Goal: Transaction & Acquisition: Purchase product/service

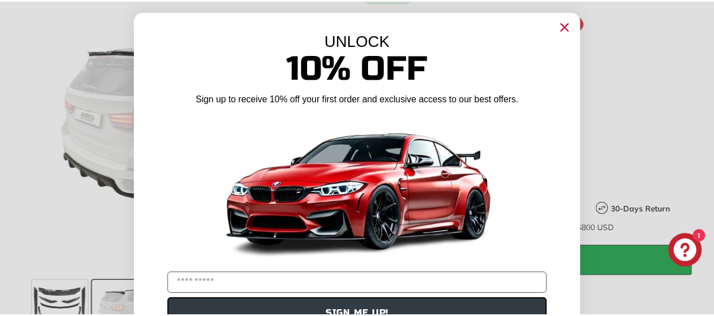
scroll to position [11, 0]
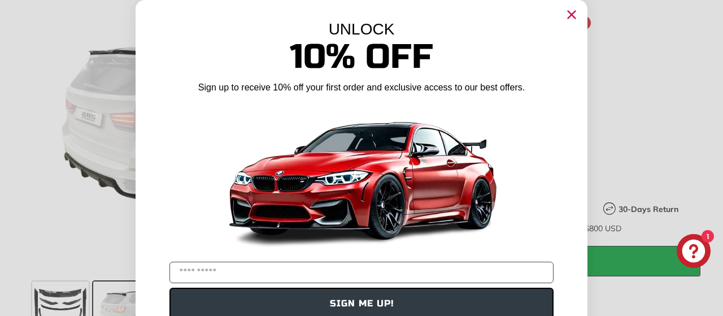
click at [566, 16] on circle "Close dialog" at bounding box center [571, 14] width 17 height 17
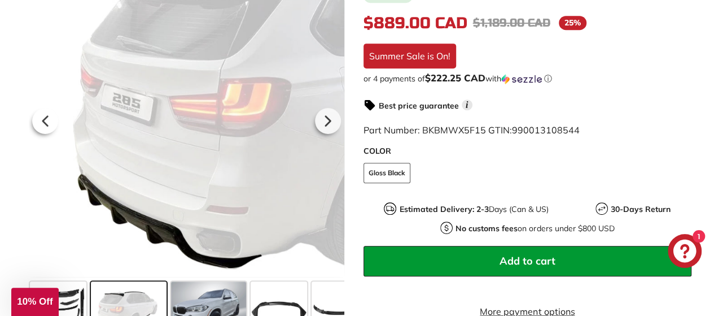
scroll to position [452, 0]
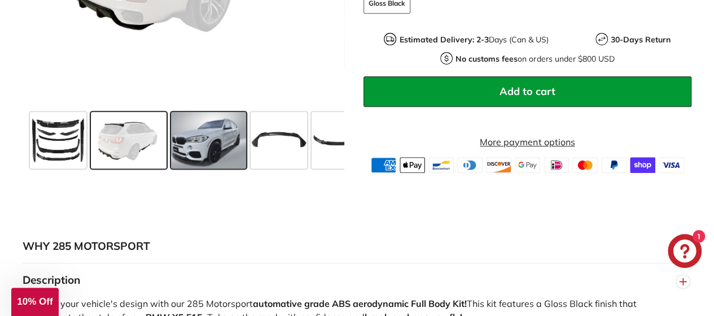
click at [204, 149] on span at bounding box center [208, 140] width 75 height 56
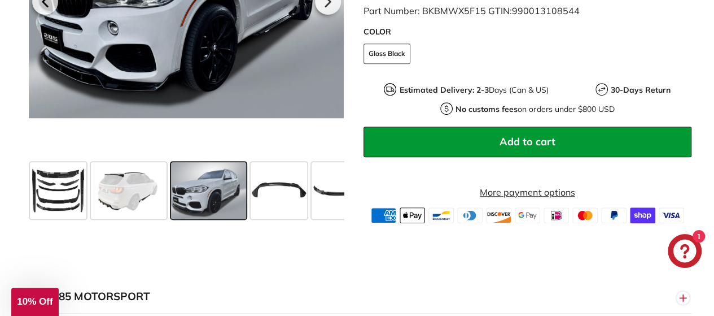
scroll to position [339, 0]
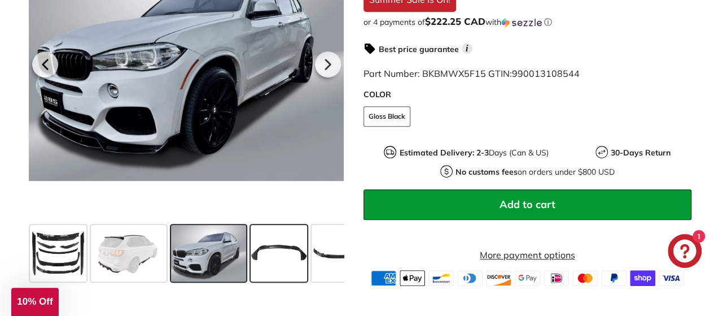
click at [275, 254] on span at bounding box center [279, 253] width 56 height 56
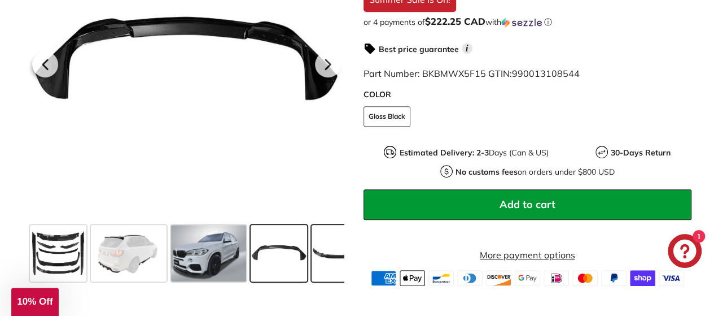
click at [330, 257] on span at bounding box center [340, 253] width 56 height 56
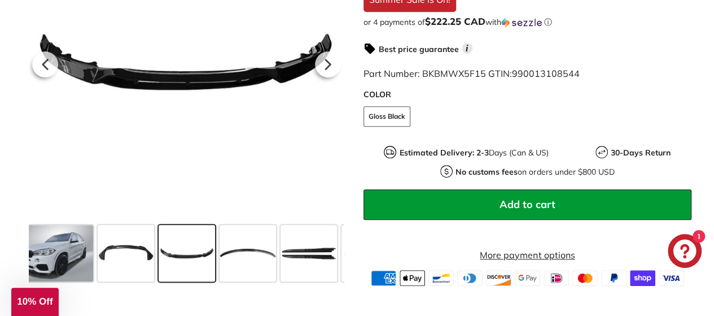
scroll to position [452, 0]
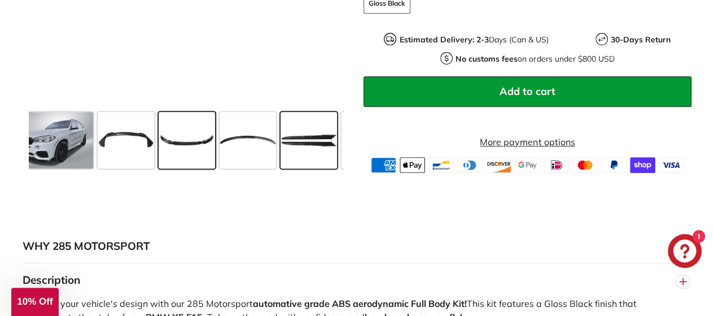
click at [308, 158] on span at bounding box center [309, 140] width 56 height 56
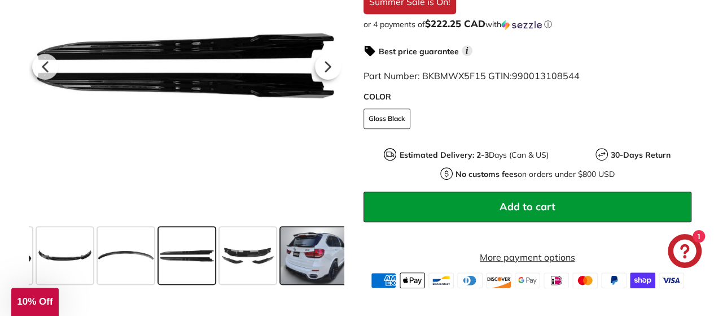
scroll to position [339, 0]
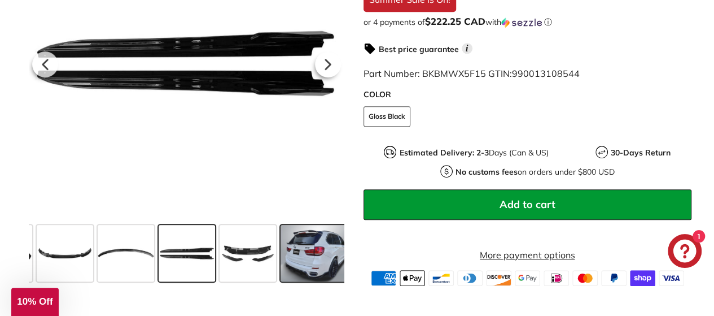
click at [307, 246] on span at bounding box center [318, 253] width 75 height 56
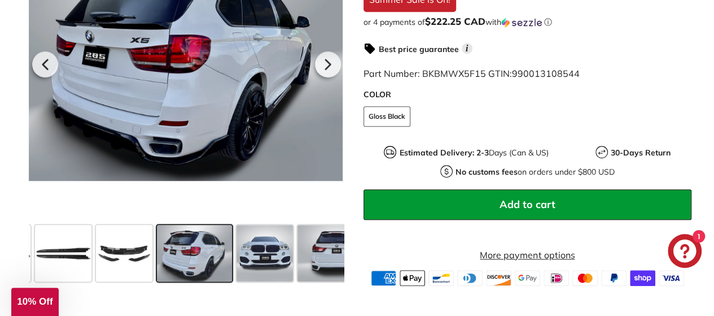
scroll to position [0, 407]
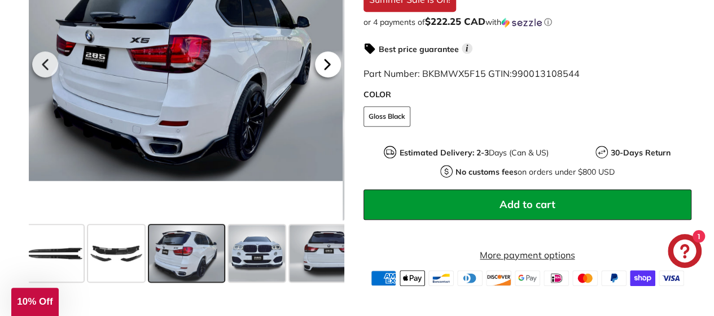
click at [325, 77] on icon at bounding box center [328, 64] width 26 height 26
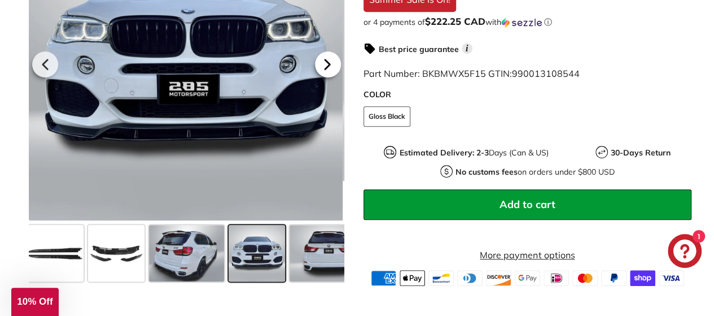
click at [325, 77] on icon at bounding box center [328, 64] width 26 height 26
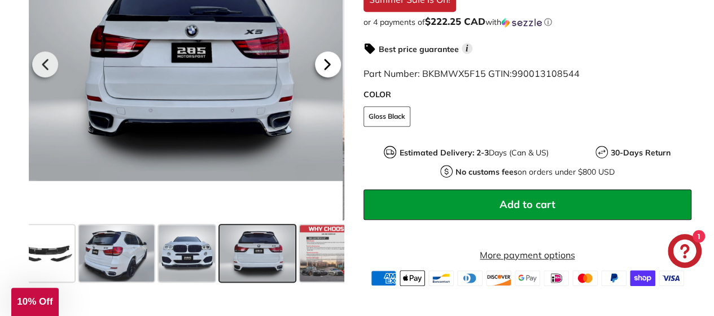
scroll to position [0, 490]
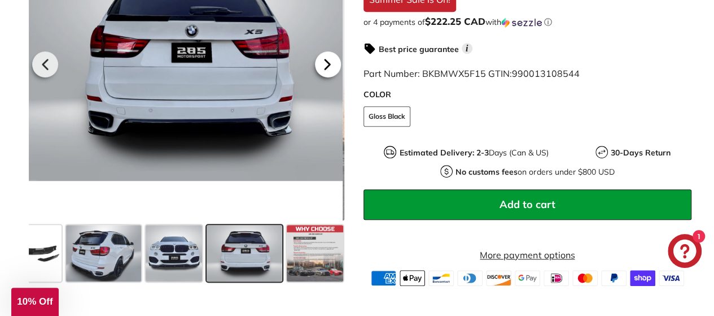
click at [325, 77] on icon at bounding box center [328, 64] width 26 height 26
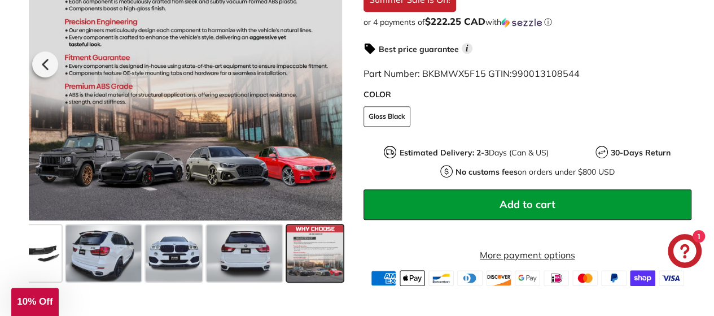
click at [325, 77] on div at bounding box center [185, 63] width 316 height 316
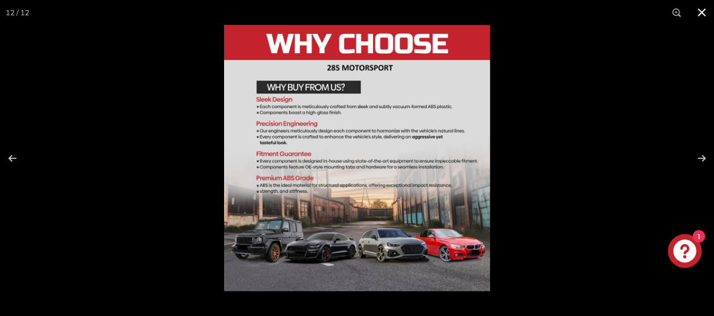
click at [701, 11] on button at bounding box center [702, 12] width 25 height 25
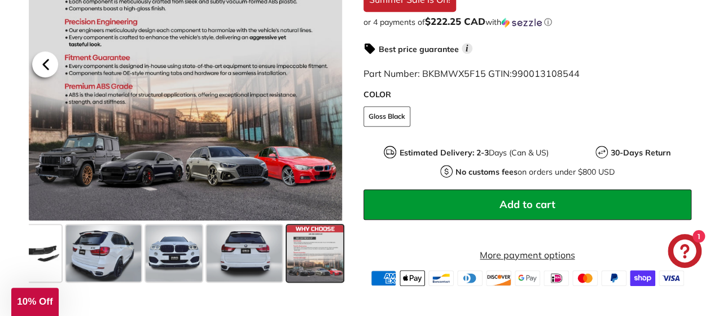
click at [47, 69] on icon at bounding box center [45, 64] width 5 height 10
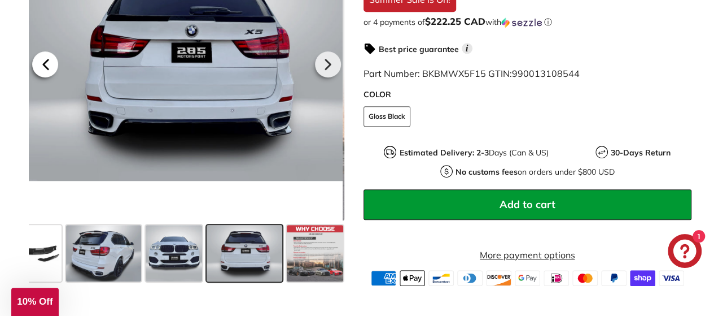
click at [47, 69] on icon at bounding box center [45, 64] width 5 height 10
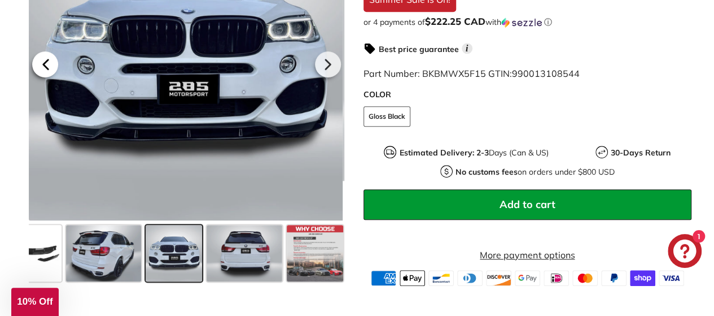
click at [47, 69] on icon at bounding box center [45, 64] width 5 height 10
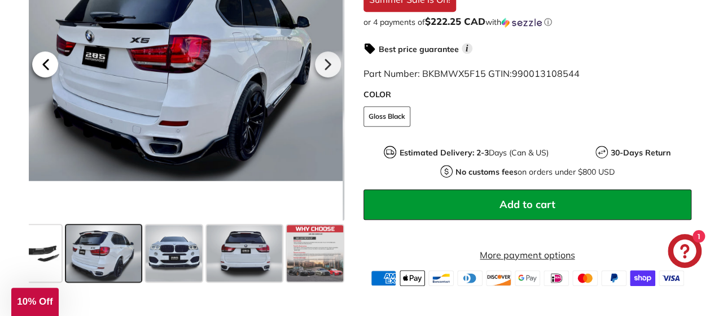
click at [47, 69] on icon at bounding box center [45, 64] width 5 height 10
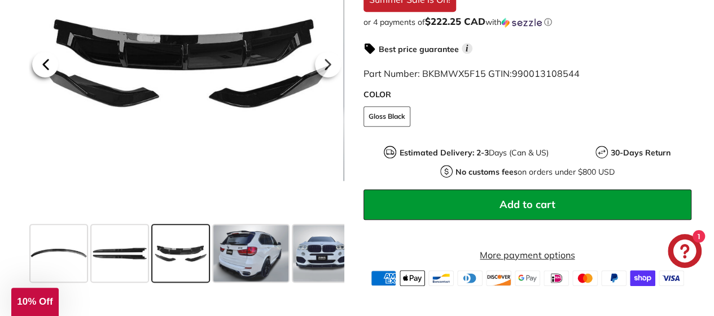
scroll to position [0, 336]
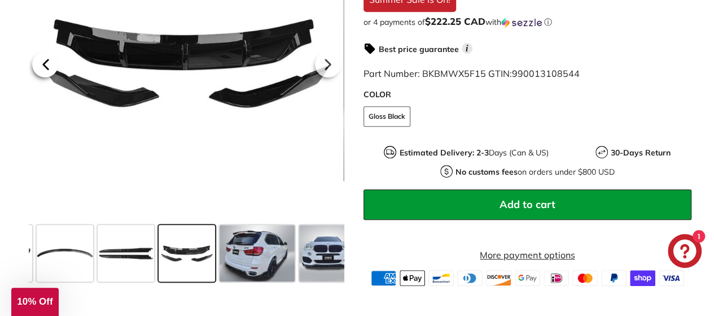
click at [47, 69] on icon at bounding box center [45, 64] width 5 height 10
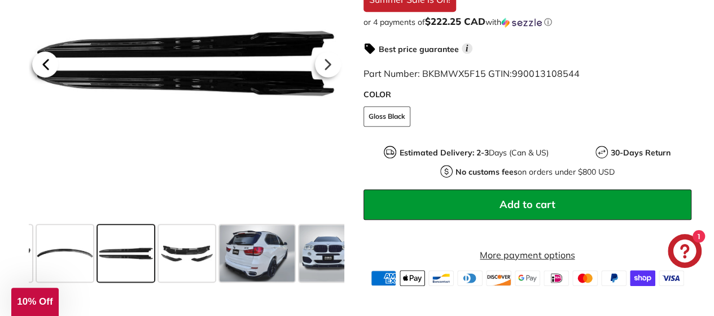
click at [47, 69] on icon at bounding box center [45, 64] width 5 height 10
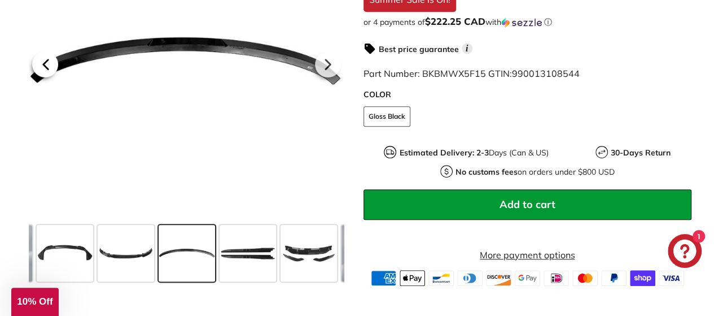
click at [47, 69] on icon at bounding box center [45, 64] width 5 height 10
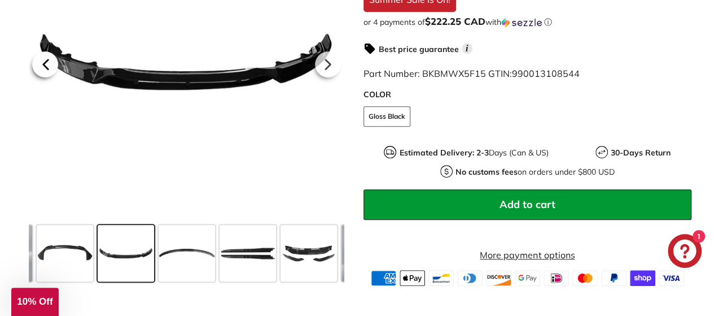
click at [47, 69] on icon at bounding box center [45, 64] width 5 height 10
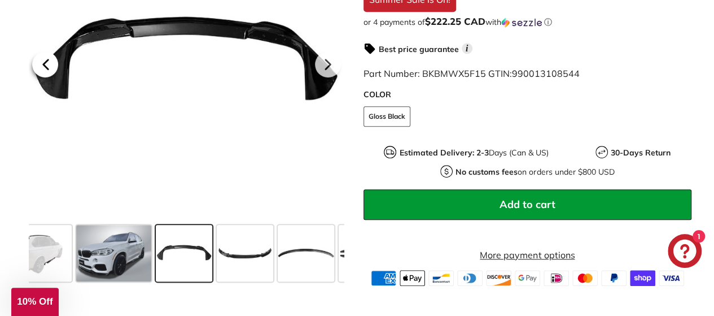
scroll to position [0, 92]
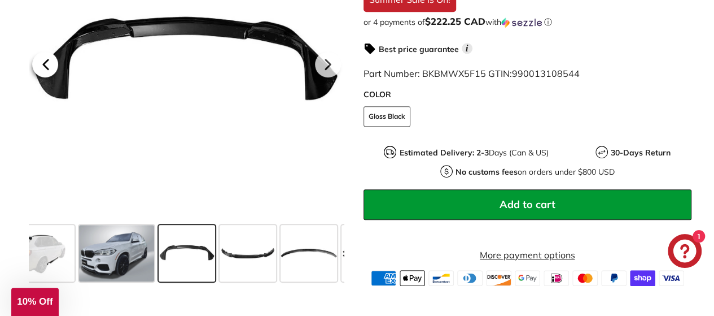
click at [47, 69] on icon at bounding box center [45, 64] width 5 height 10
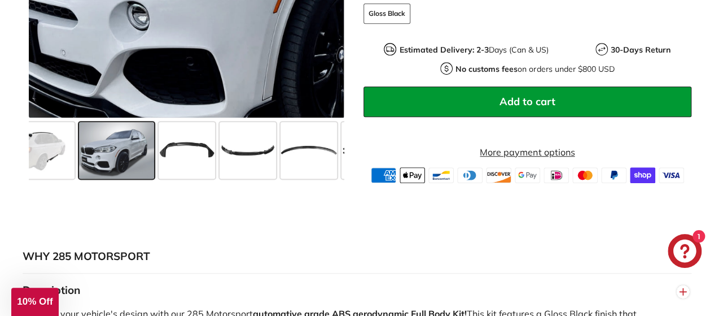
scroll to position [339, 0]
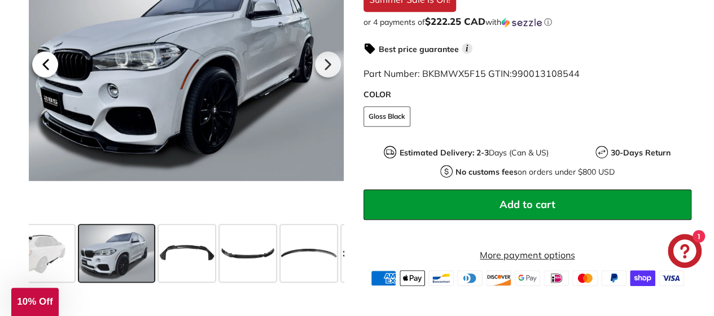
click at [52, 71] on icon at bounding box center [46, 64] width 26 height 26
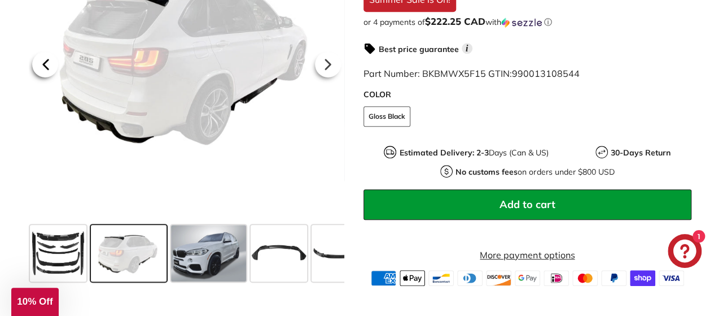
scroll to position [0, 0]
click at [52, 71] on icon at bounding box center [46, 64] width 26 height 26
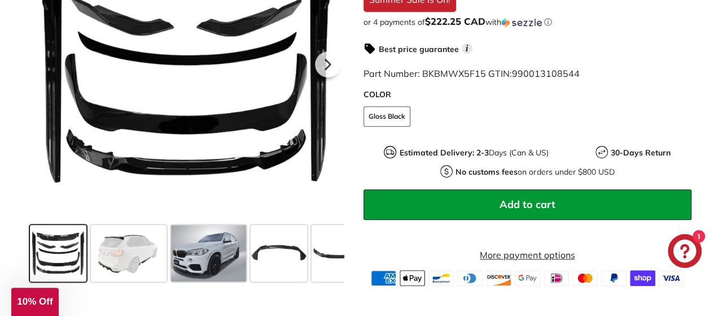
click at [52, 71] on div at bounding box center [187, 63] width 316 height 316
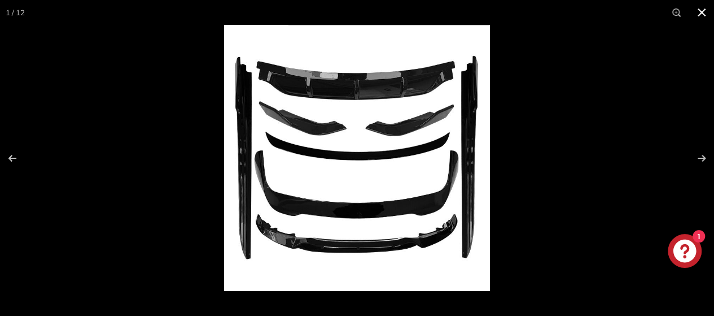
click at [701, 10] on button at bounding box center [702, 12] width 25 height 25
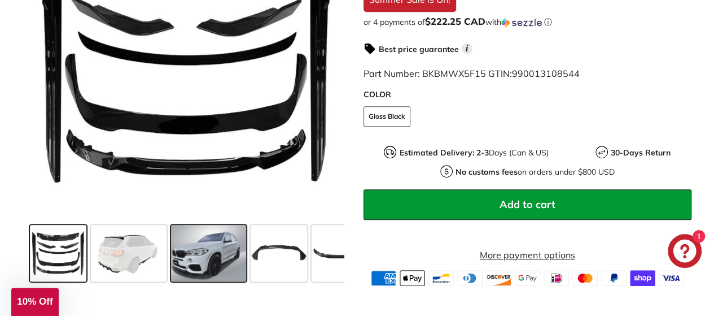
click at [209, 260] on span at bounding box center [208, 253] width 75 height 56
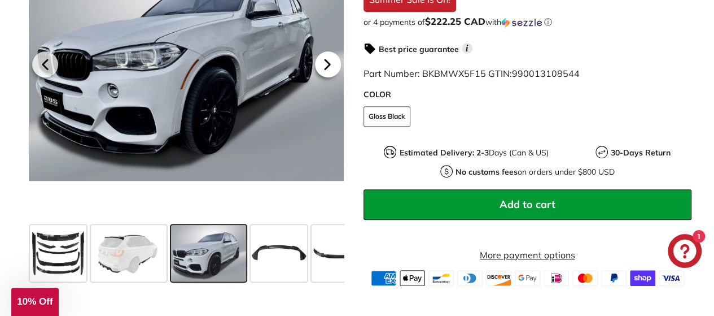
click at [330, 72] on icon at bounding box center [328, 64] width 26 height 26
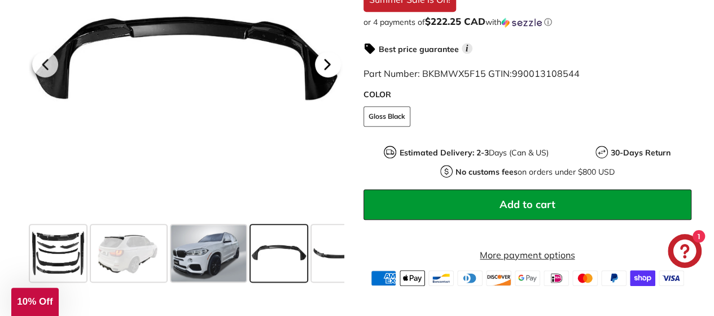
click at [330, 72] on icon at bounding box center [328, 64] width 26 height 26
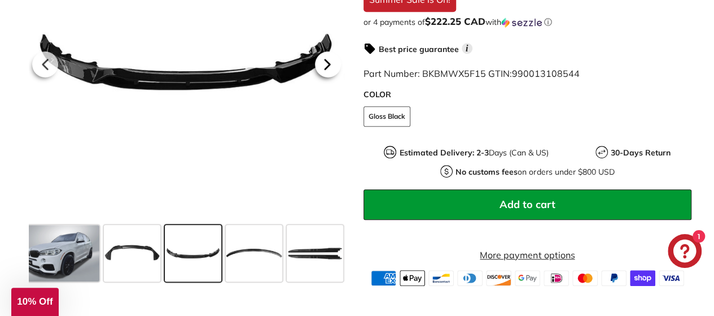
scroll to position [0, 153]
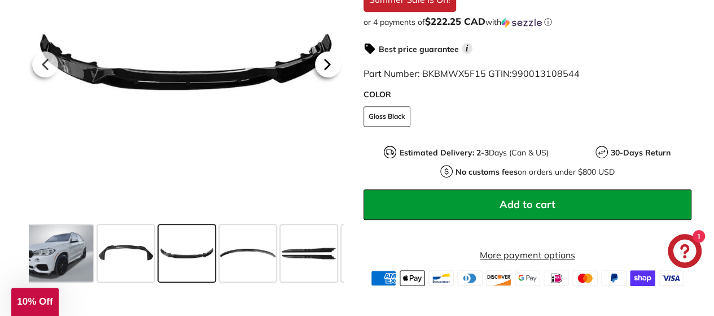
click at [330, 72] on icon at bounding box center [328, 64] width 26 height 26
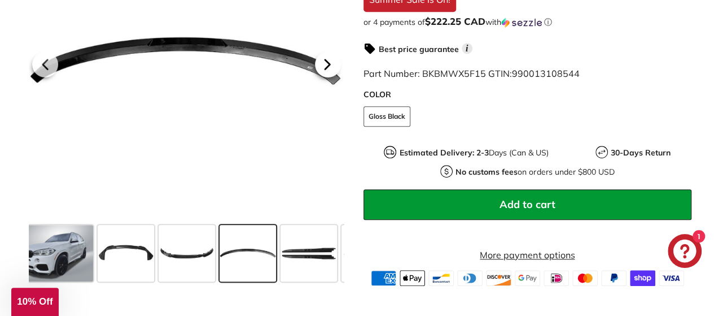
click at [330, 72] on icon at bounding box center [328, 64] width 26 height 26
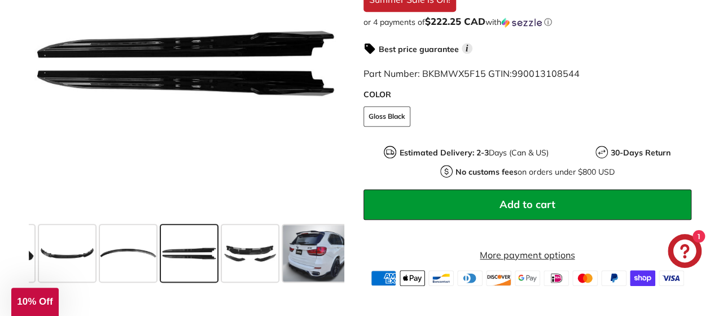
scroll to position [0, 275]
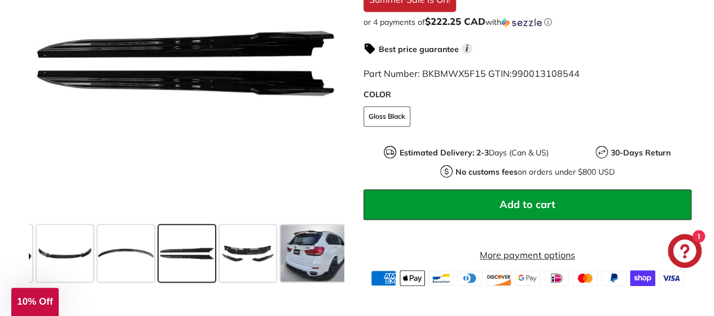
click at [51, 71] on icon at bounding box center [46, 64] width 26 height 26
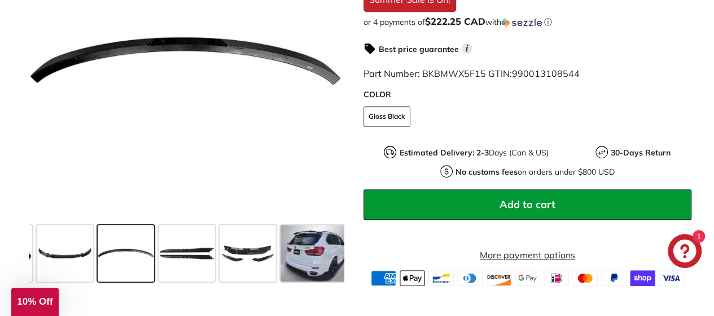
click at [43, 70] on icon at bounding box center [46, 64] width 26 height 26
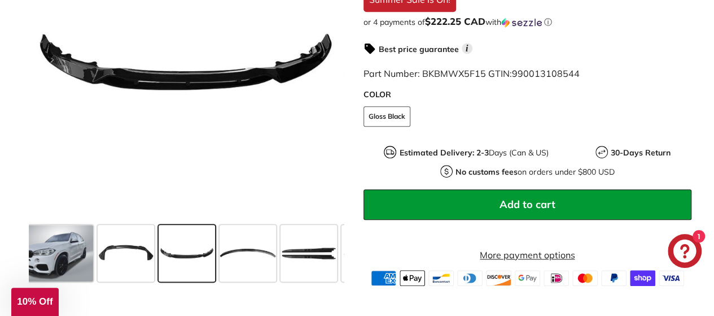
click at [43, 70] on icon at bounding box center [46, 64] width 26 height 26
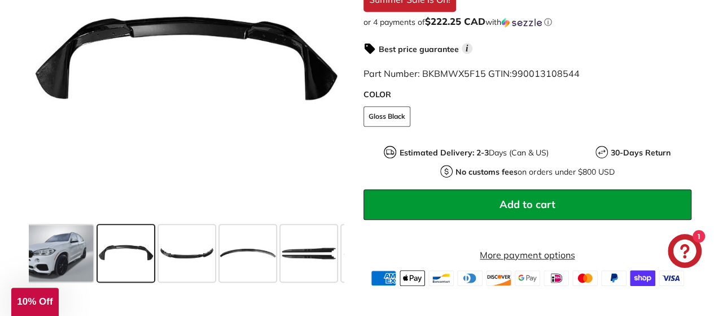
click at [43, 70] on icon at bounding box center [46, 64] width 26 height 26
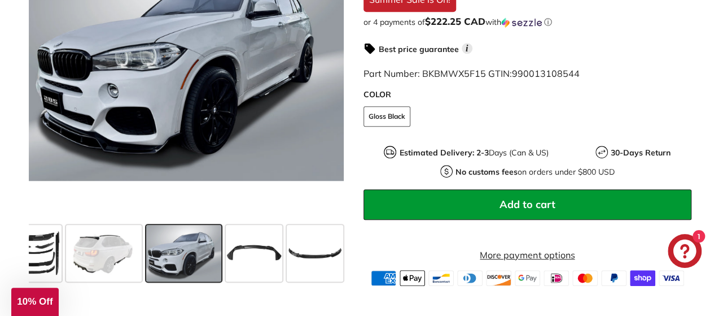
scroll to position [0, 21]
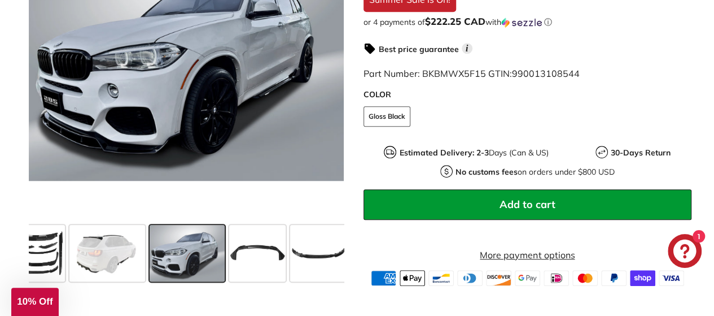
click at [43, 70] on icon at bounding box center [46, 64] width 26 height 26
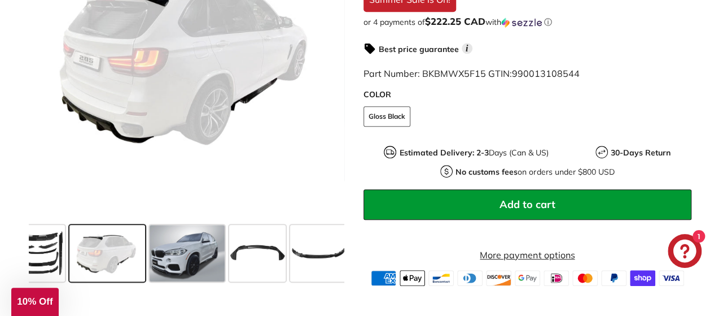
click at [43, 70] on icon at bounding box center [46, 64] width 26 height 26
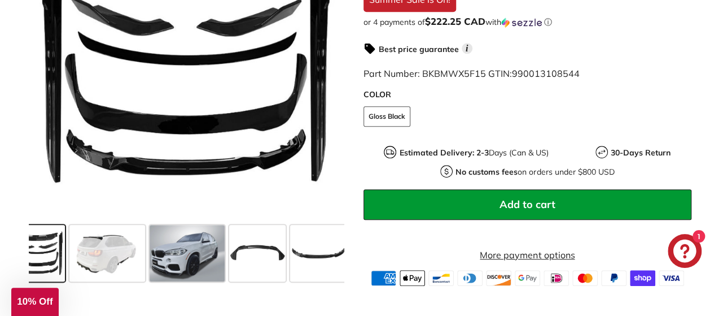
scroll to position [0, 0]
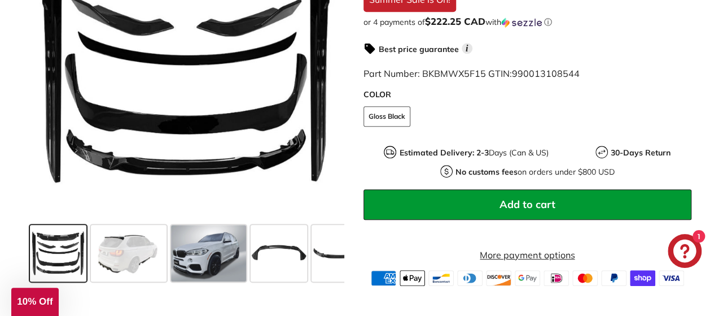
click at [340, 71] on icon at bounding box center [328, 64] width 26 height 26
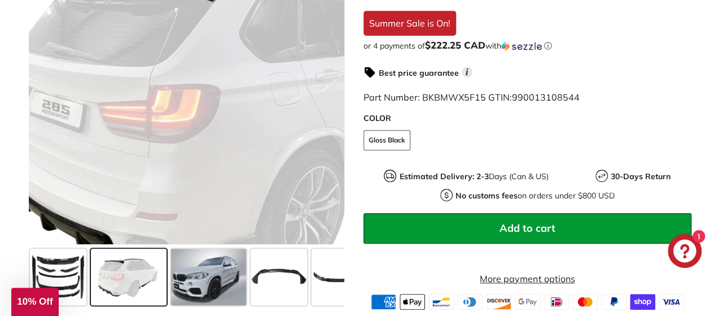
scroll to position [226, 0]
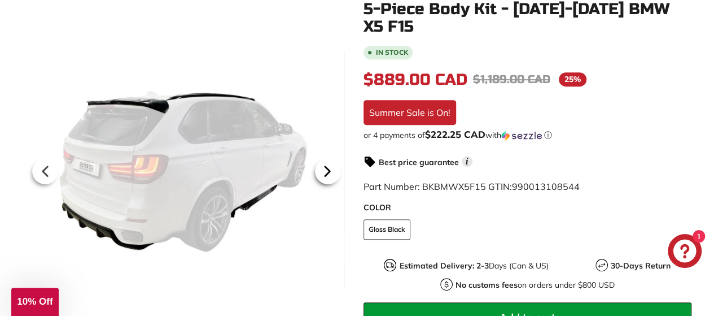
click at [330, 173] on icon at bounding box center [328, 171] width 26 height 26
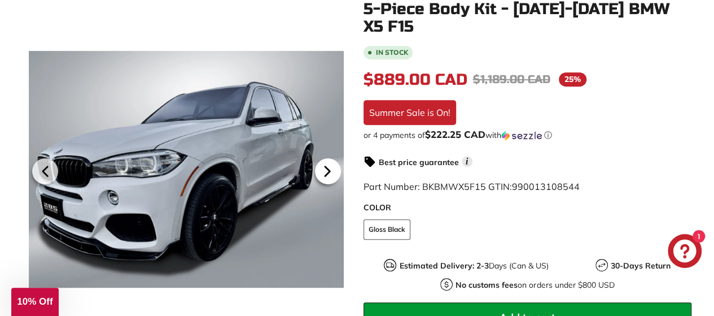
click at [329, 171] on icon at bounding box center [327, 171] width 5 height 10
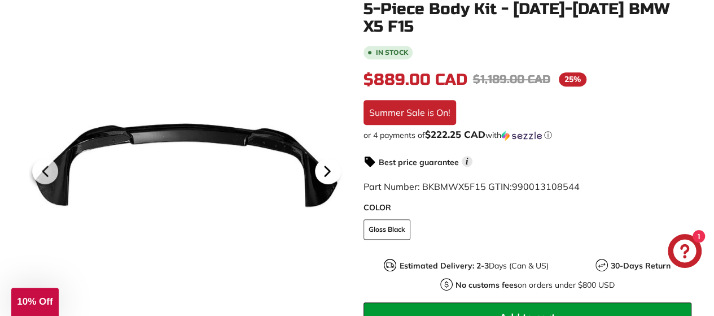
click at [329, 171] on icon at bounding box center [327, 171] width 5 height 10
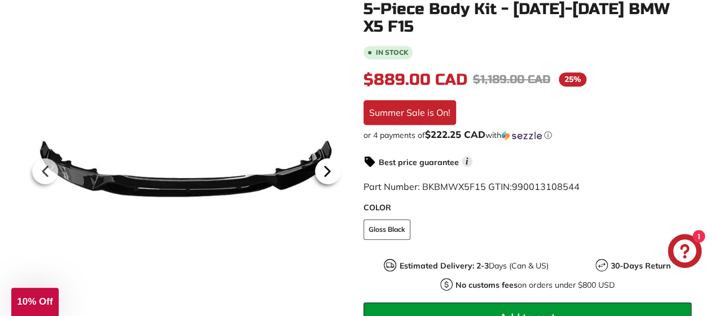
click at [329, 171] on icon at bounding box center [327, 171] width 5 height 10
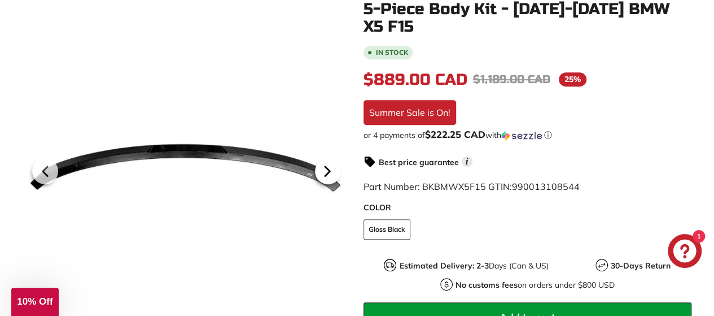
click at [329, 171] on icon at bounding box center [327, 171] width 5 height 10
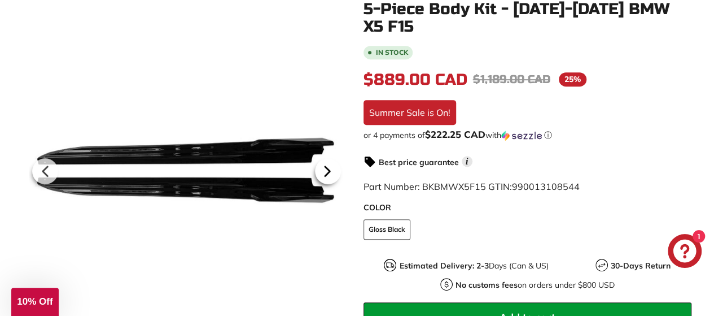
scroll to position [0, 275]
click at [329, 171] on icon at bounding box center [327, 171] width 5 height 10
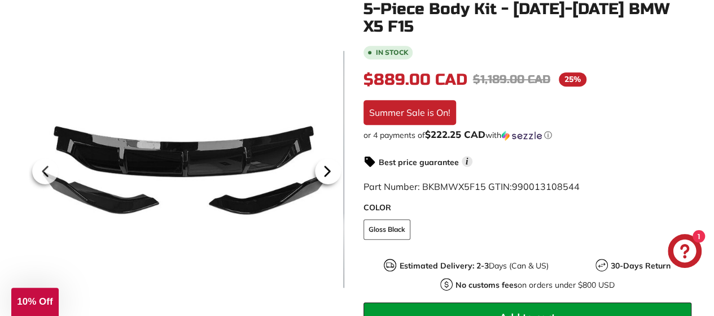
click at [328, 171] on icon at bounding box center [327, 171] width 5 height 10
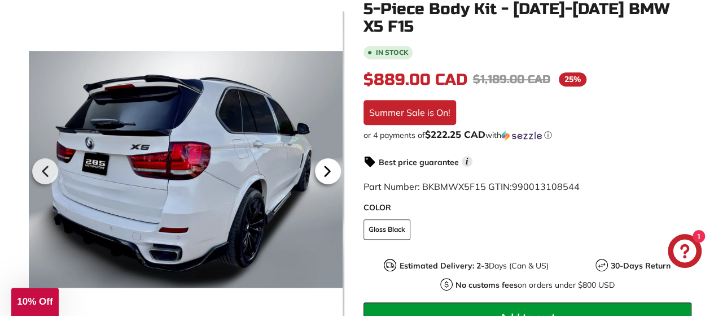
scroll to position [0, 407]
click at [328, 171] on icon at bounding box center [327, 171] width 5 height 10
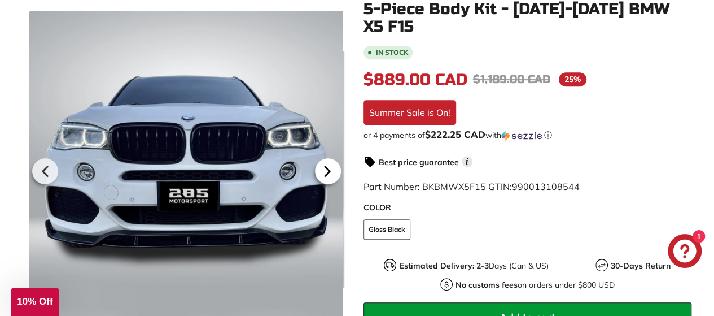
click at [328, 171] on icon at bounding box center [327, 171] width 5 height 10
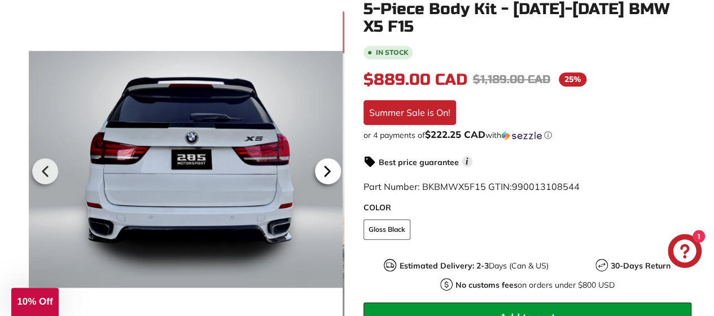
scroll to position [0, 490]
click at [328, 171] on icon at bounding box center [327, 171] width 5 height 10
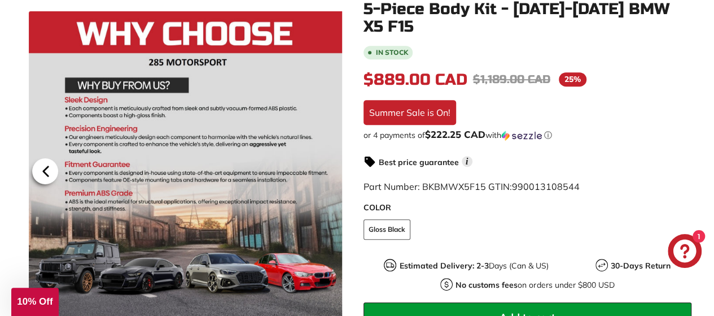
click at [46, 169] on icon at bounding box center [45, 171] width 5 height 10
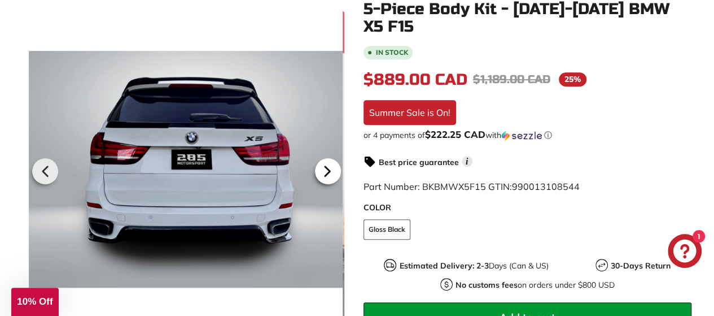
click at [333, 169] on icon at bounding box center [328, 171] width 26 height 26
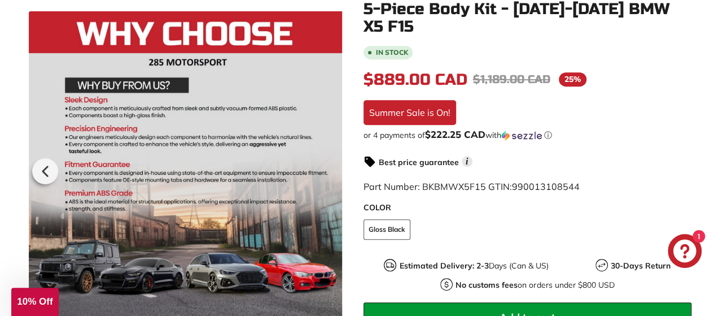
click at [333, 169] on div at bounding box center [185, 169] width 316 height 316
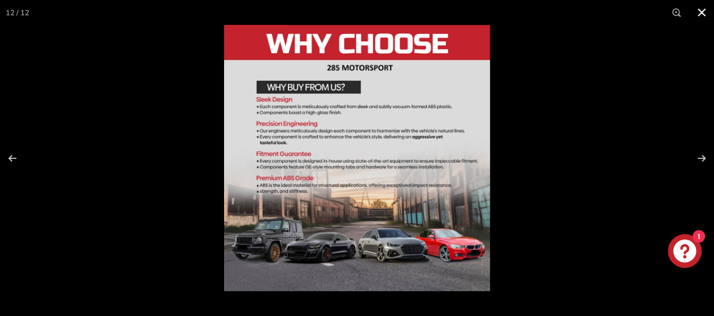
click at [701, 11] on button at bounding box center [702, 12] width 25 height 25
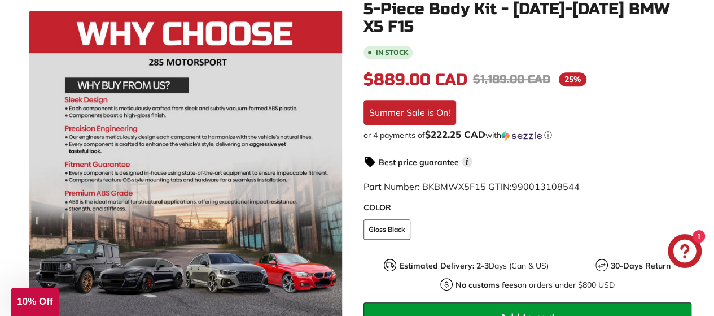
scroll to position [0, 0]
